Goal: Task Accomplishment & Management: Manage account settings

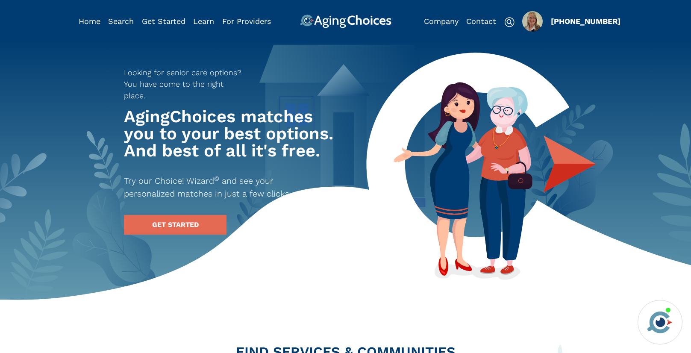
click at [533, 22] on img "Popover trigger" at bounding box center [532, 21] width 21 height 21
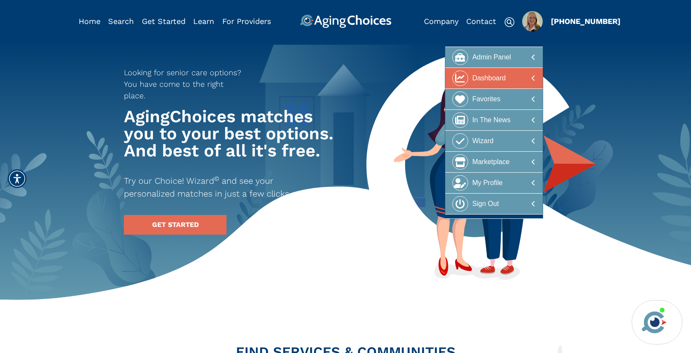
click at [521, 82] on div at bounding box center [494, 79] width 83 height 16
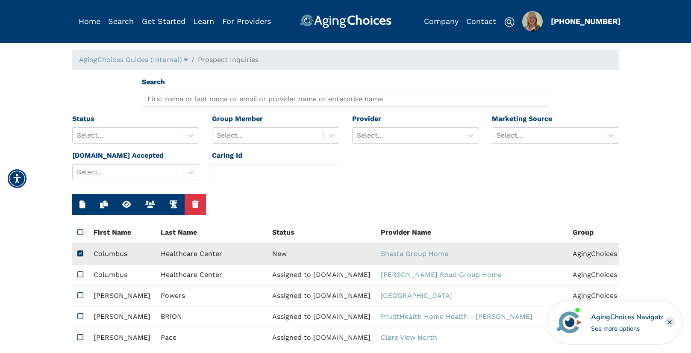
click at [267, 254] on td "New" at bounding box center [321, 253] width 109 height 21
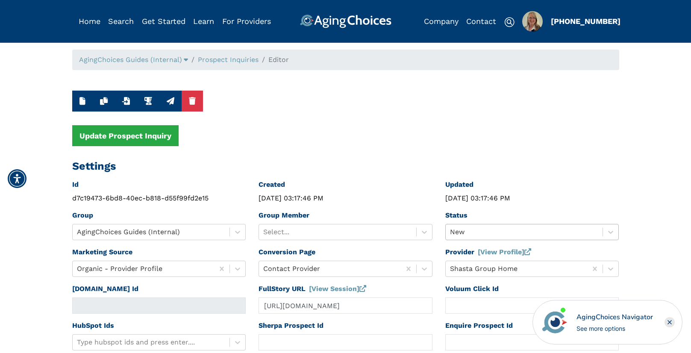
click at [470, 235] on div "New" at bounding box center [533, 232] width 174 height 16
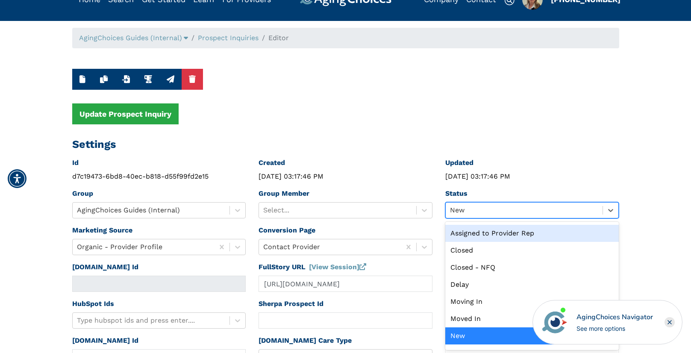
scroll to position [22, 0]
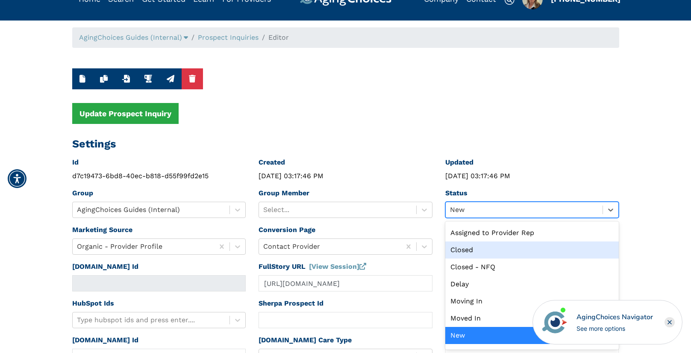
click at [467, 249] on div "Closed" at bounding box center [533, 250] width 174 height 17
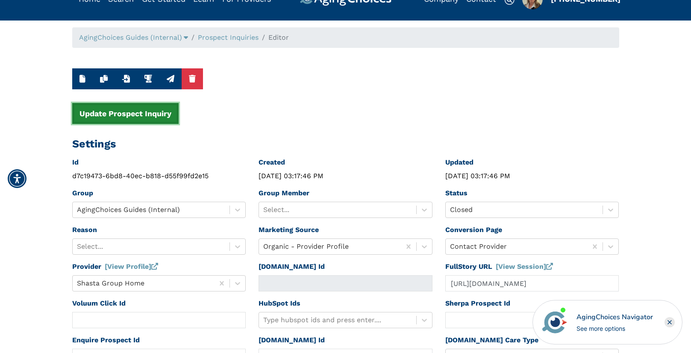
click at [145, 112] on button "Update Prospect Inquiry" at bounding box center [125, 113] width 106 height 21
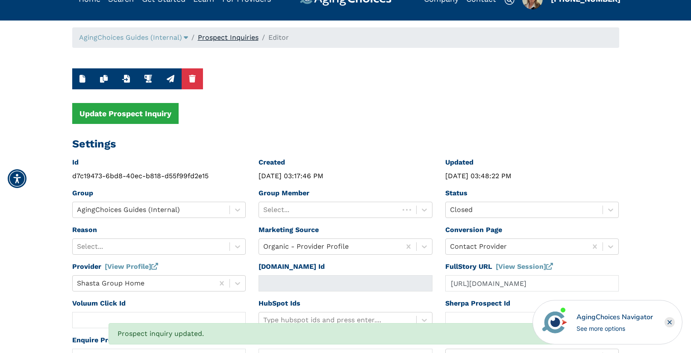
click at [234, 37] on link "Prospect Inquiries" at bounding box center [228, 37] width 61 height 8
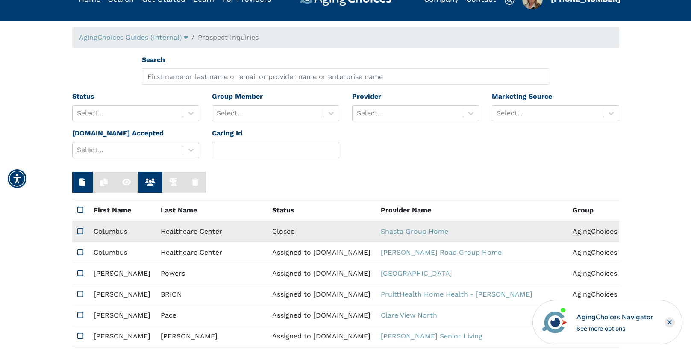
click at [267, 232] on td "Closed" at bounding box center [321, 231] width 109 height 21
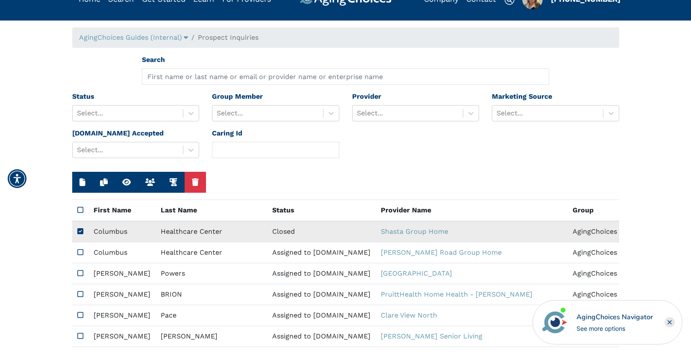
click at [267, 232] on td "Closed" at bounding box center [321, 231] width 109 height 21
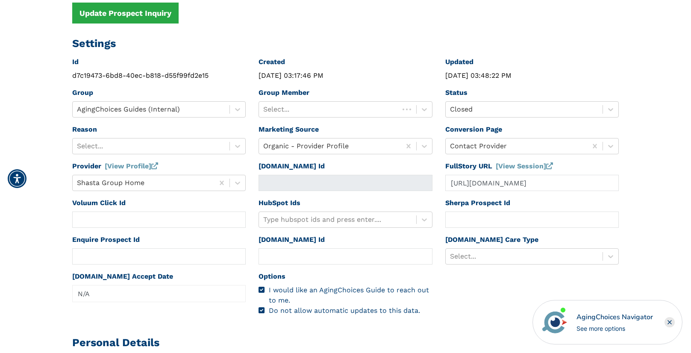
scroll to position [300, 0]
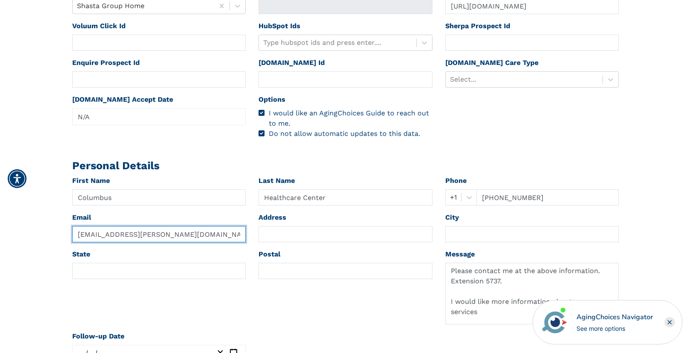
click at [83, 235] on input "summit.johnson@chs-corp.com" at bounding box center [159, 234] width 174 height 16
